Goal: Task Accomplishment & Management: Manage account settings

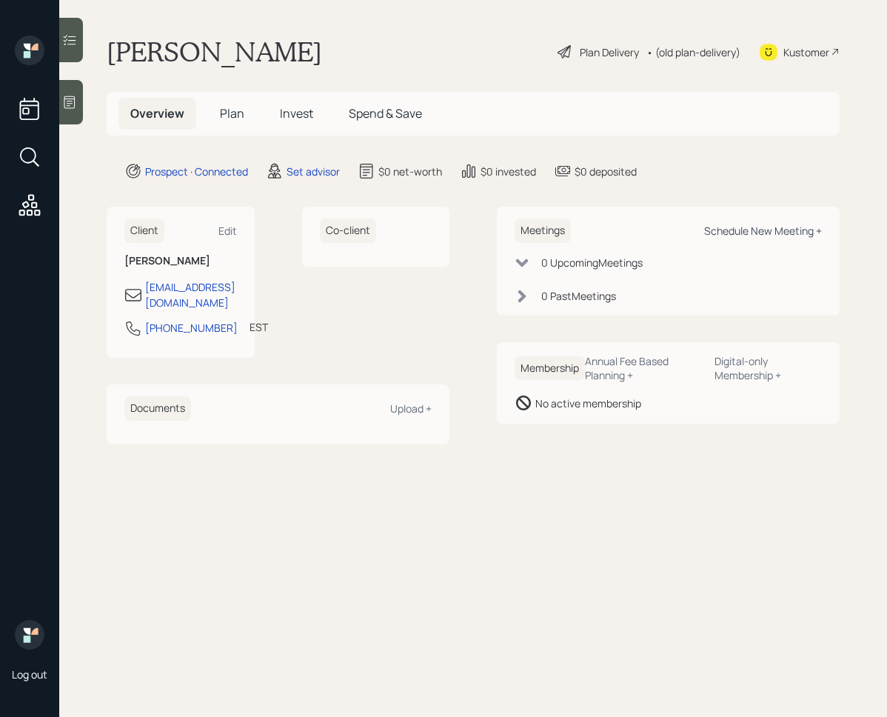
click at [786, 228] on div "Schedule New Meeting +" at bounding box center [763, 231] width 118 height 14
select select "round-[PERSON_NAME]"
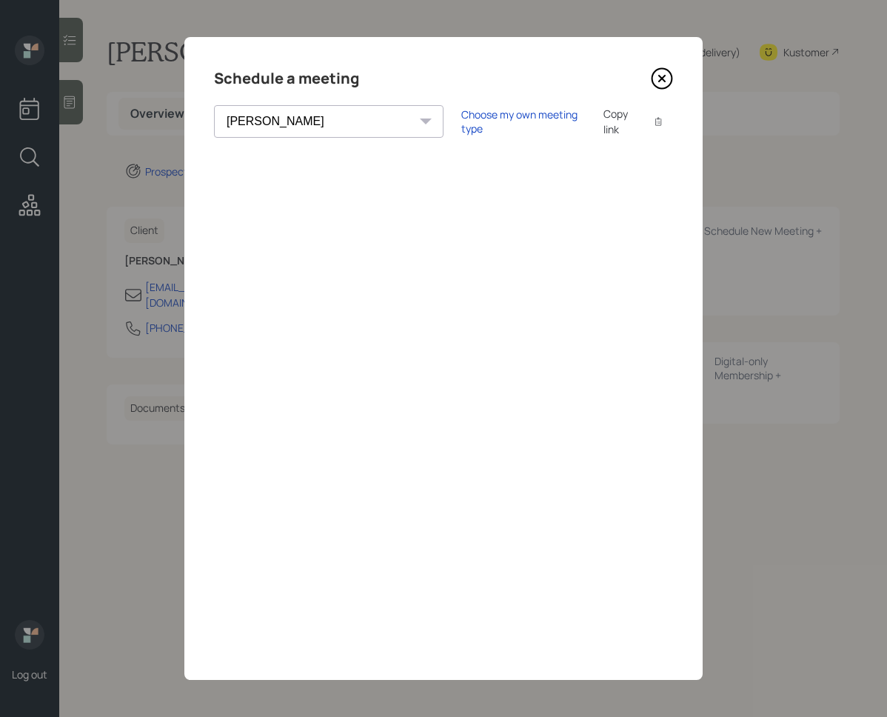
click at [663, 71] on icon at bounding box center [662, 78] width 22 height 22
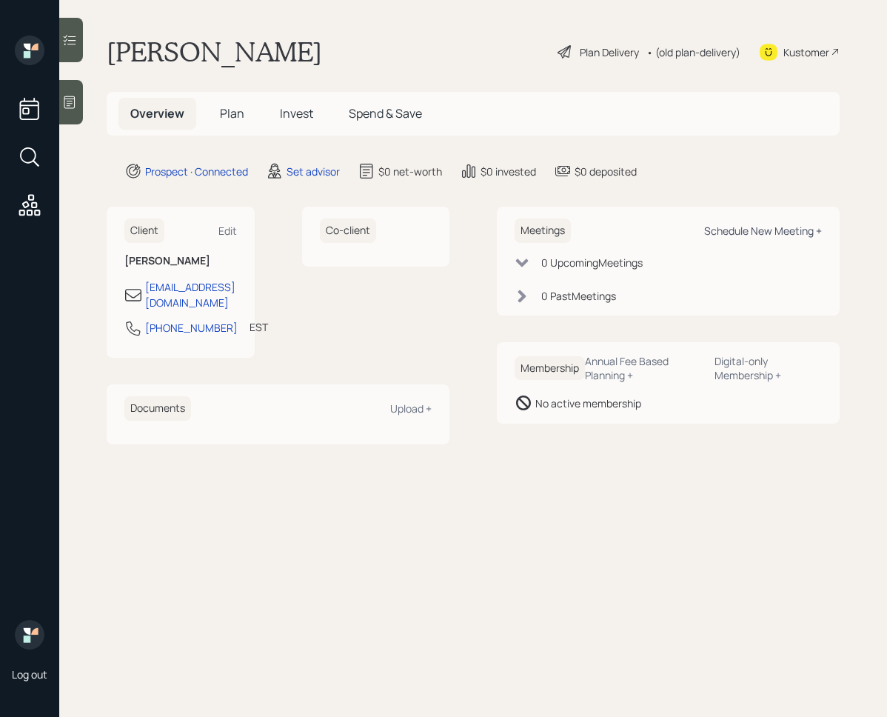
click at [738, 227] on div "Schedule New Meeting +" at bounding box center [763, 231] width 118 height 14
select select "round-[PERSON_NAME]"
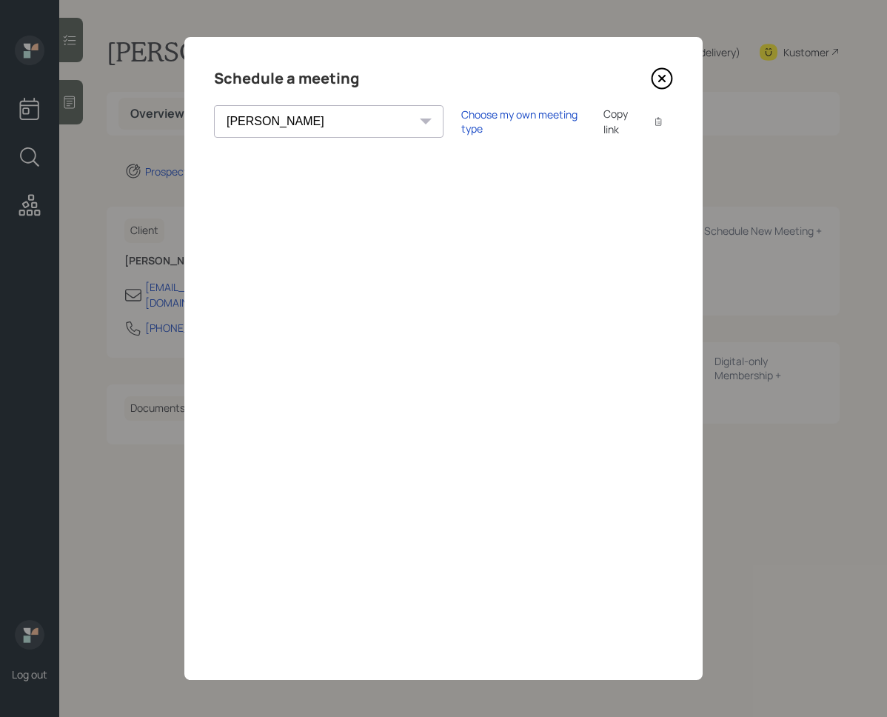
click at [664, 77] on icon at bounding box center [662, 79] width 6 height 6
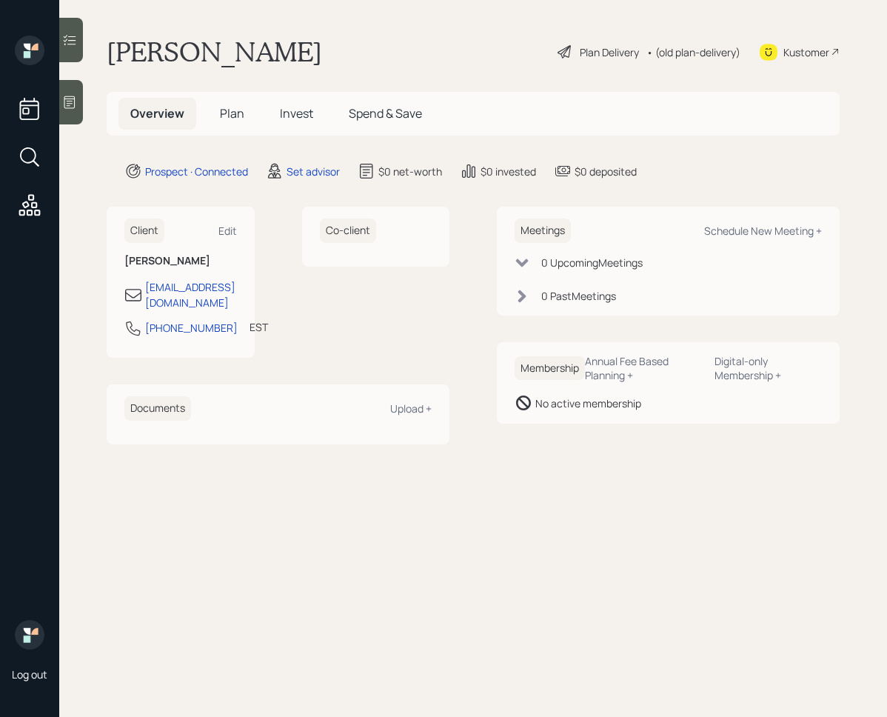
click at [83, 109] on main "[PERSON_NAME] Plan Delivery • (old plan-delivery) Kustomer Overview Plan Invest…" at bounding box center [473, 358] width 828 height 717
click at [73, 108] on icon at bounding box center [69, 102] width 15 height 15
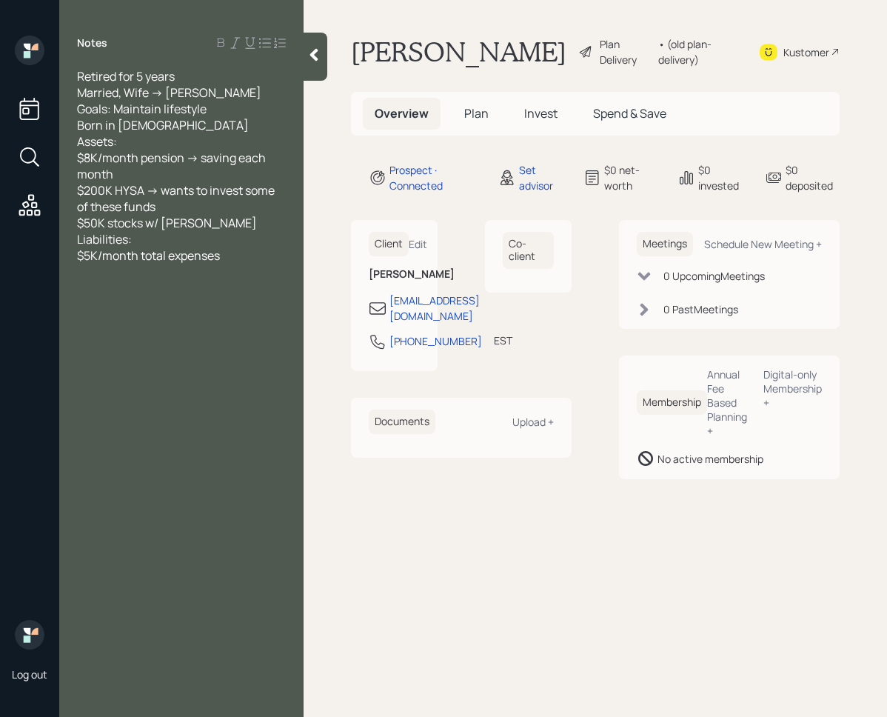
click at [311, 64] on div at bounding box center [316, 57] width 24 height 48
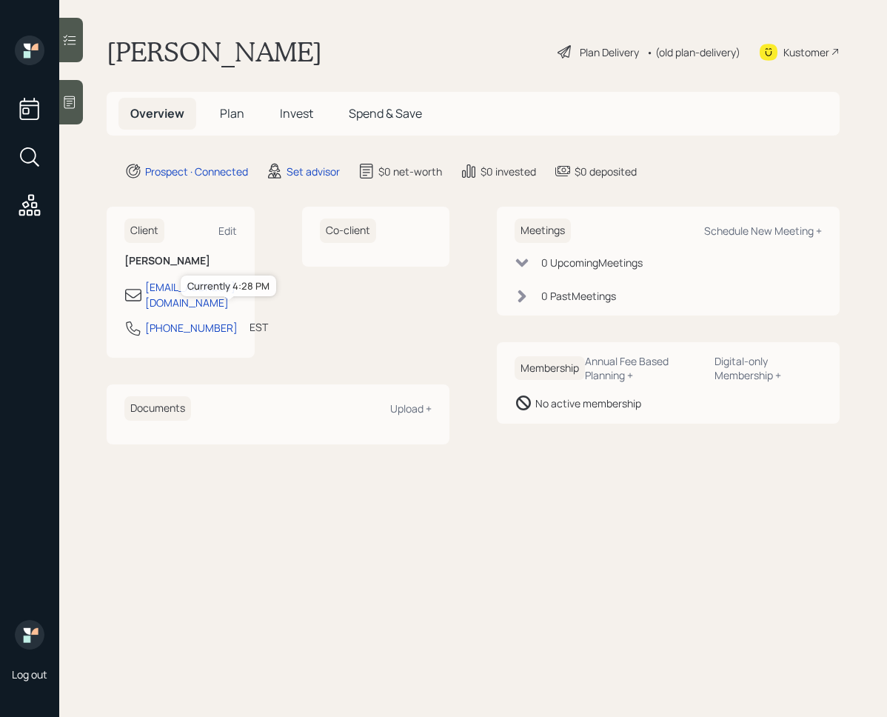
click at [250, 319] on div "EST" at bounding box center [259, 327] width 19 height 16
click at [227, 240] on div "Client Edit" at bounding box center [180, 230] width 113 height 24
click at [227, 234] on div "Edit" at bounding box center [227, 231] width 19 height 14
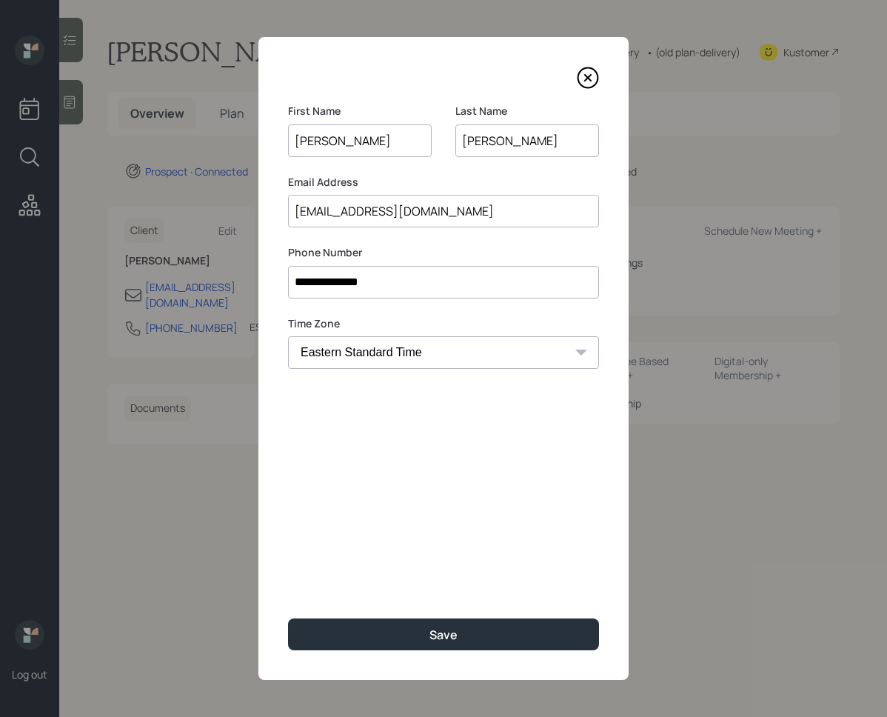
click at [384, 344] on select "Eastern Standard Time Central Standard Time Mountain Standard Time Pacific Stan…" at bounding box center [443, 352] width 311 height 33
select select "America/[GEOGRAPHIC_DATA]"
click at [288, 336] on select "Eastern Standard Time Central Standard Time Mountain Standard Time Pacific Stan…" at bounding box center [443, 352] width 311 height 33
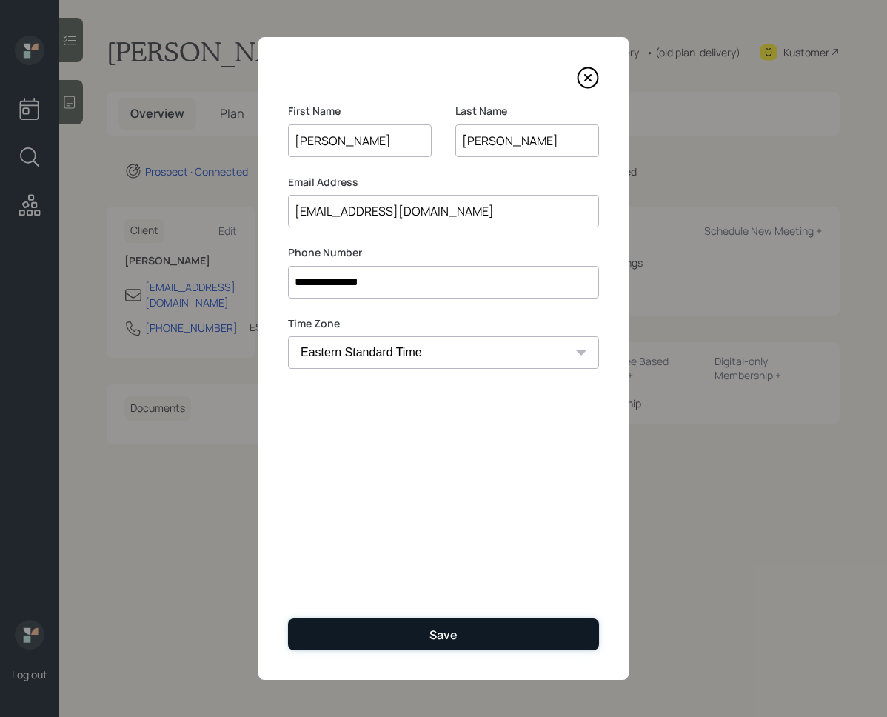
click at [428, 640] on button "Save" at bounding box center [443, 634] width 311 height 32
